Goal: Task Accomplishment & Management: Manage account settings

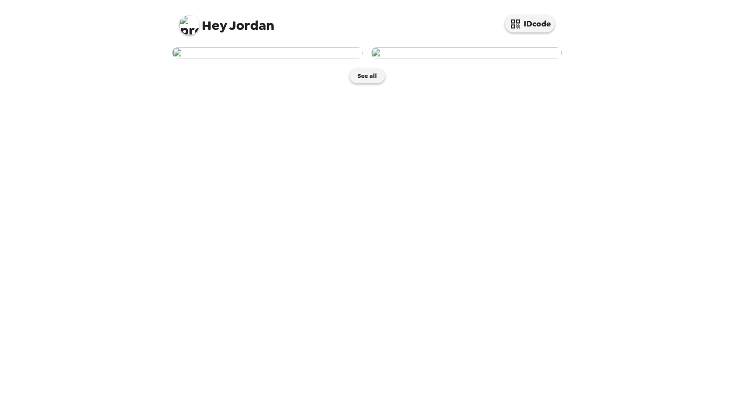
click at [426, 58] on img at bounding box center [466, 52] width 191 height 11
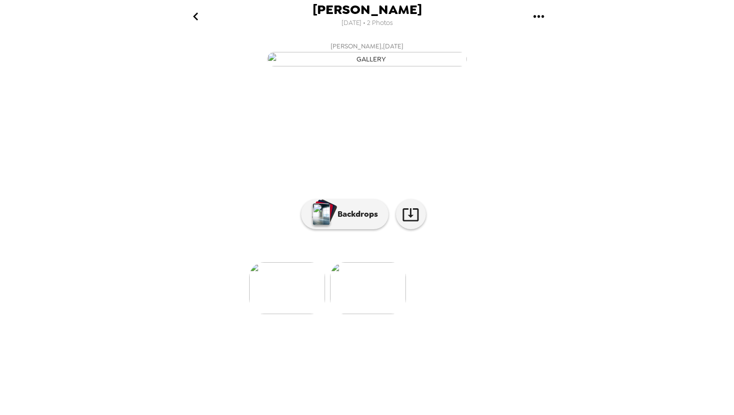
click at [542, 17] on icon "gallery menu" at bounding box center [539, 16] width 16 height 16
click at [302, 28] on div at bounding box center [367, 207] width 734 height 415
click at [195, 18] on icon "go back" at bounding box center [195, 16] width 5 height 8
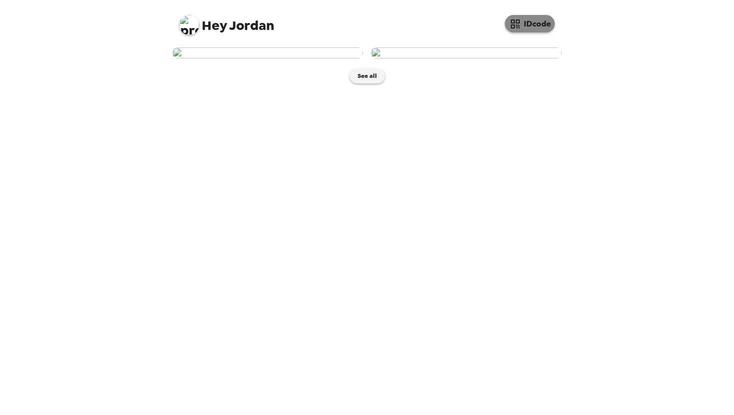
click at [524, 20] on button "IDcode" at bounding box center [530, 23] width 50 height 17
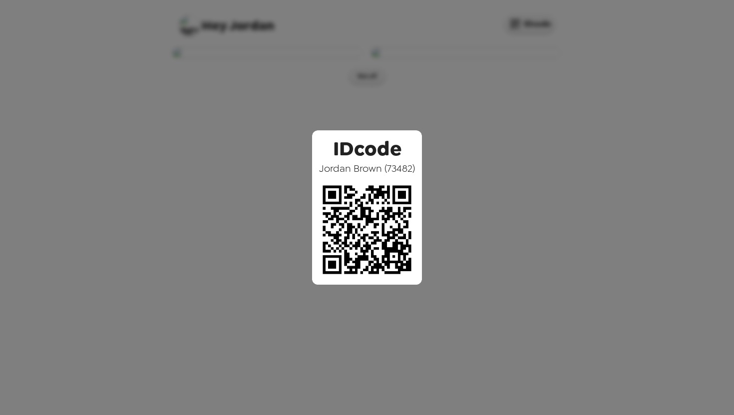
click at [624, 124] on div "IDcode Jordan Brown ( 73482 )" at bounding box center [367, 207] width 734 height 415
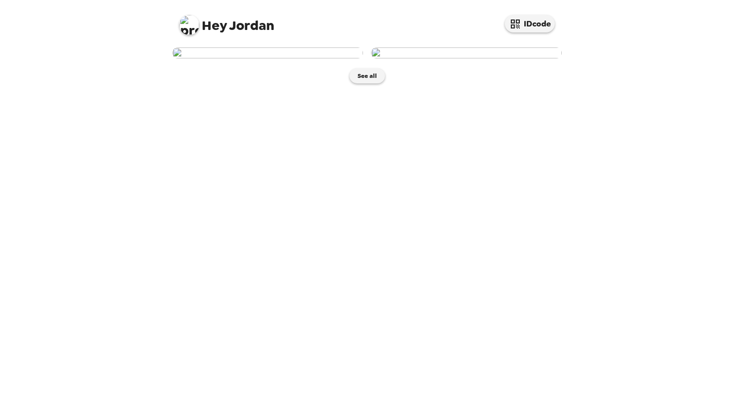
click at [218, 27] on span "Hey" at bounding box center [214, 25] width 25 height 18
click at [186, 25] on img at bounding box center [189, 25] width 20 height 20
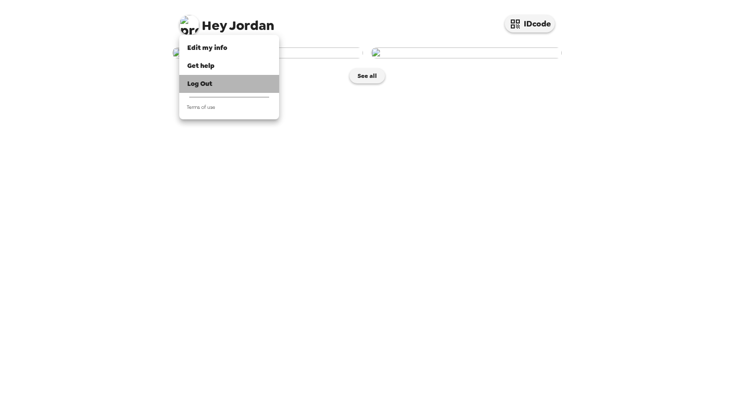
click at [216, 78] on li "Log Out" at bounding box center [229, 84] width 100 height 18
